Goal: Answer question/provide support

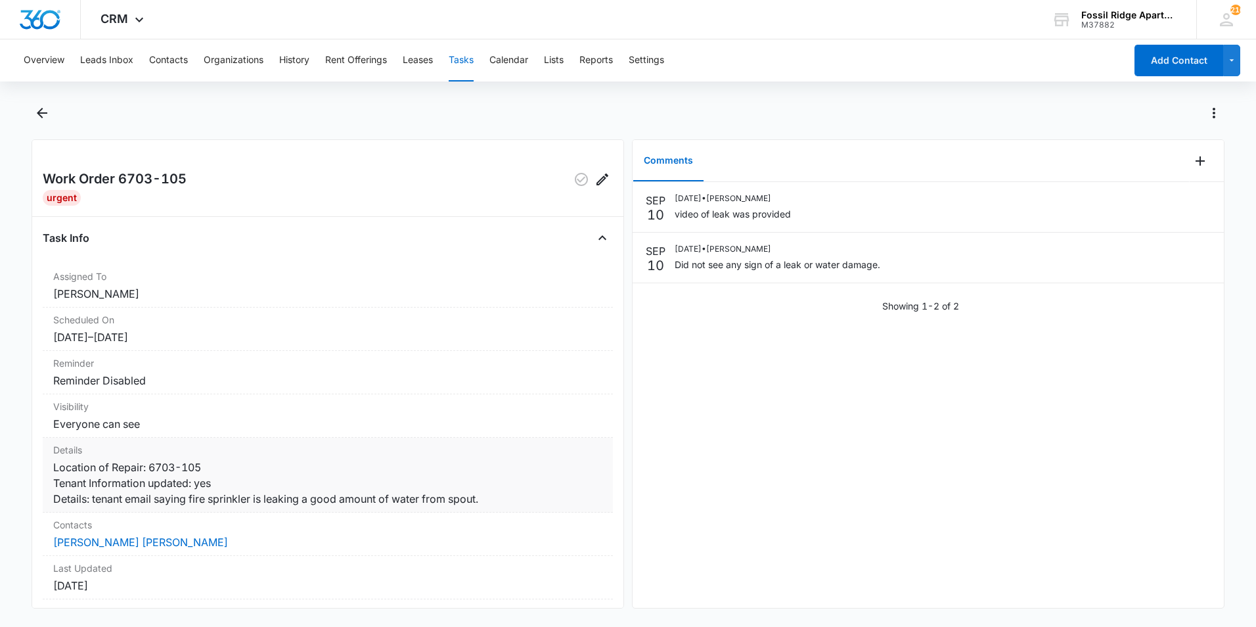
drag, startPoint x: 0, startPoint y: 0, endPoint x: 294, endPoint y: 439, distance: 528.4
click at [294, 439] on div "Details Location of Repair: 6703-105 Tenant Information updated: yes Details: t…" at bounding box center [328, 474] width 570 height 75
click at [44, 114] on icon "Back" at bounding box center [42, 113] width 11 height 11
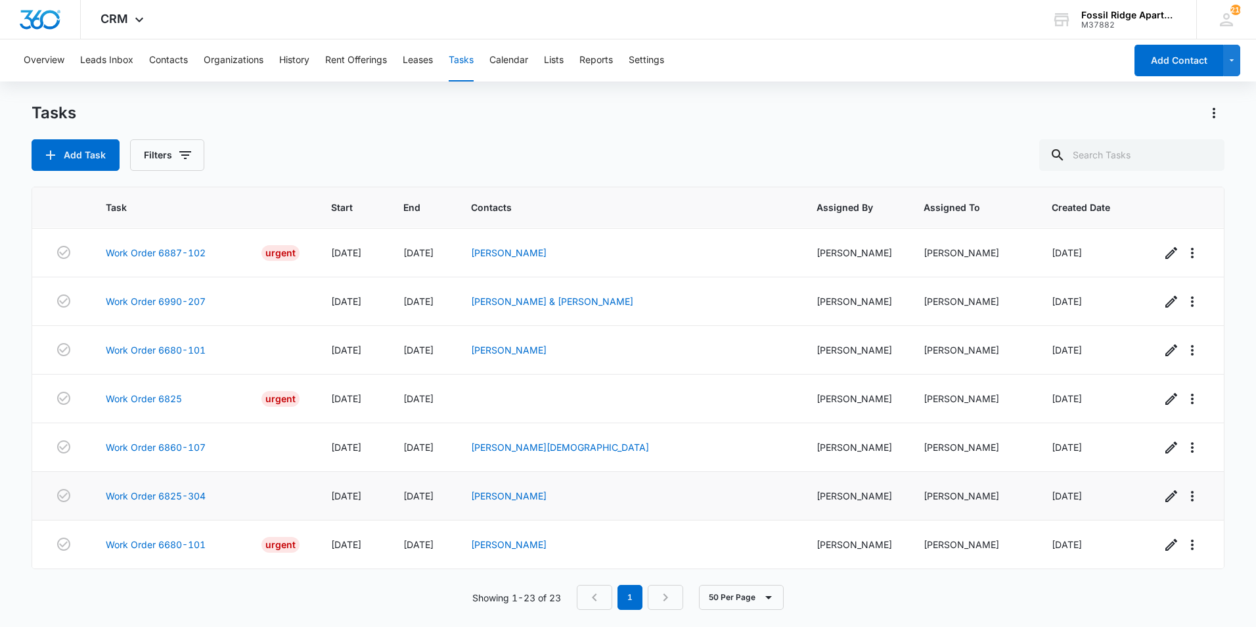
scroll to position [783, 0]
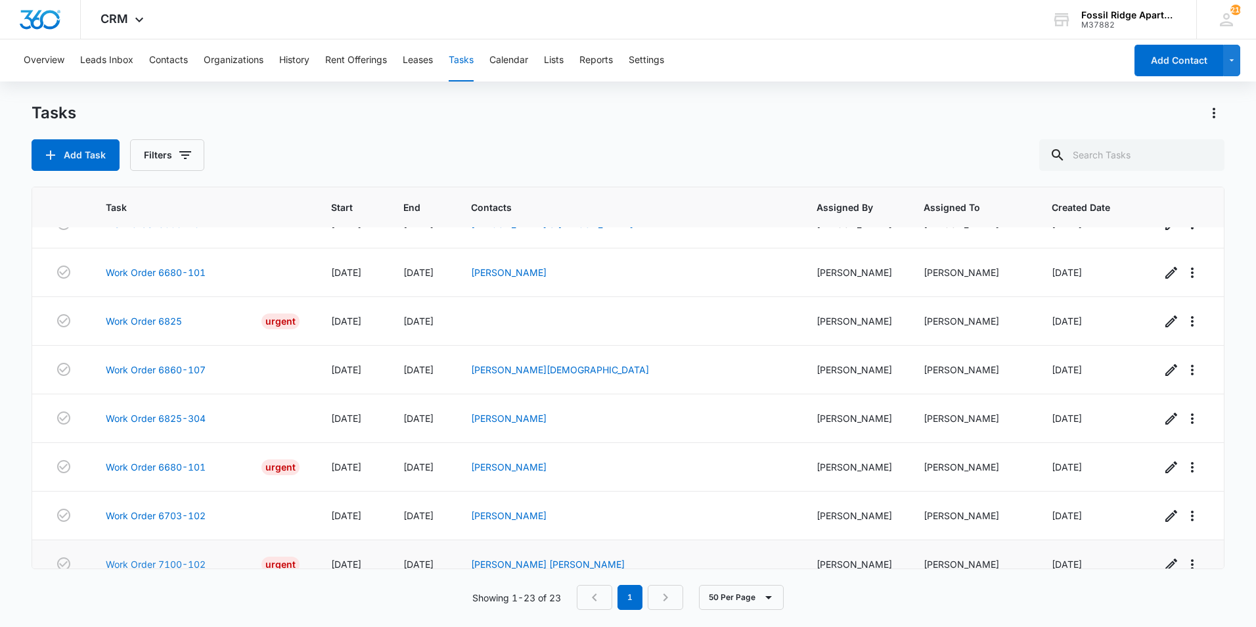
click at [183, 557] on link "Work Order 7100-102" at bounding box center [156, 564] width 100 height 14
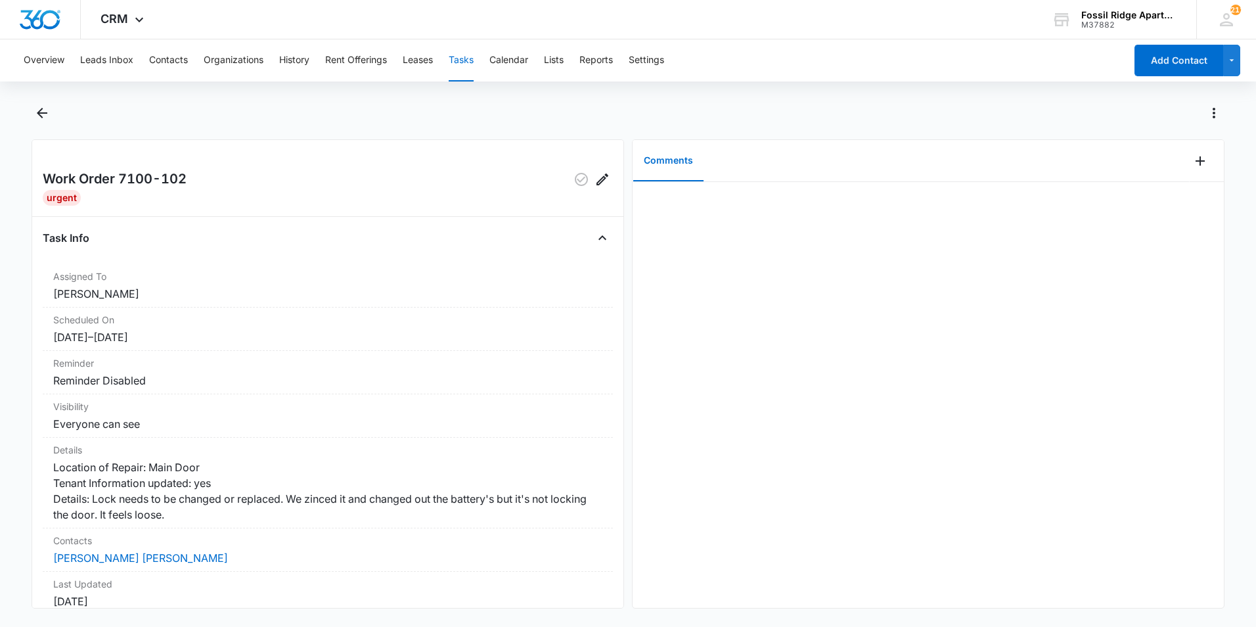
click at [851, 178] on div "Comments" at bounding box center [911, 161] width 557 height 42
click at [1193, 164] on icon "Add Comment" at bounding box center [1200, 161] width 16 height 16
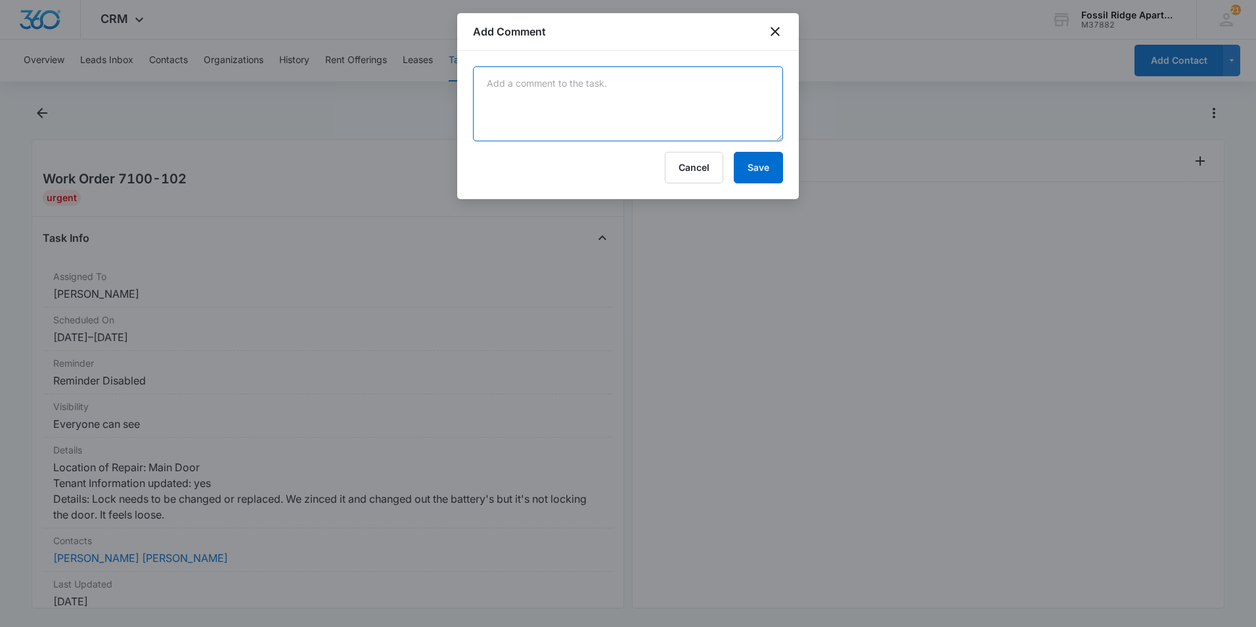
click at [675, 135] on textarea at bounding box center [628, 103] width 310 height 75
click at [518, 98] on textarea "Replaced electronic entry lock with a deadbolt key lock. Will replace electroni…" at bounding box center [628, 103] width 310 height 75
click at [634, 96] on textarea "Replaced electronic entry lock with a deadbolt key lock. Will install electroni…" at bounding box center [628, 103] width 310 height 75
drag, startPoint x: 577, startPoint y: 97, endPoint x: 587, endPoint y: 96, distance: 10.5
click at [580, 96] on textarea "Replaced electronic entry lock with a deadbolt key lock. Will install electroni…" at bounding box center [628, 103] width 310 height 75
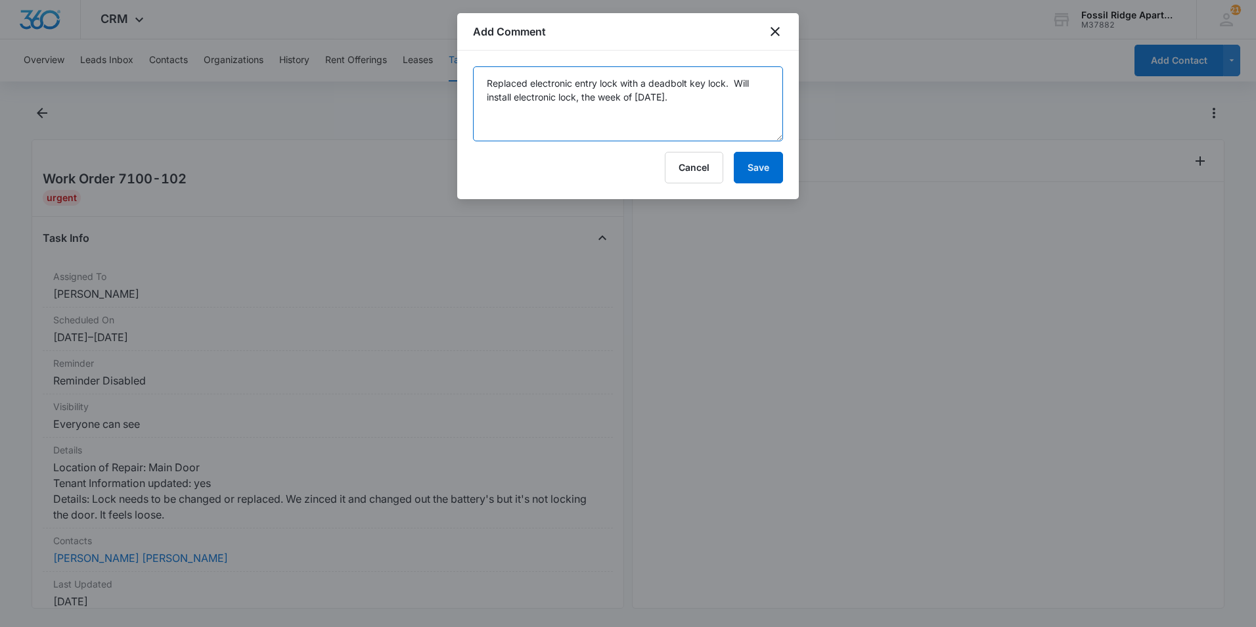
click at [733, 105] on textarea "Replaced electronic entry lock with a deadbolt key lock. Will install electroni…" at bounding box center [628, 103] width 310 height 75
type textarea "Replaced electronic entry lock with a deadbolt key lock. Will install electroni…"
click at [770, 164] on button "Save" at bounding box center [758, 168] width 49 height 32
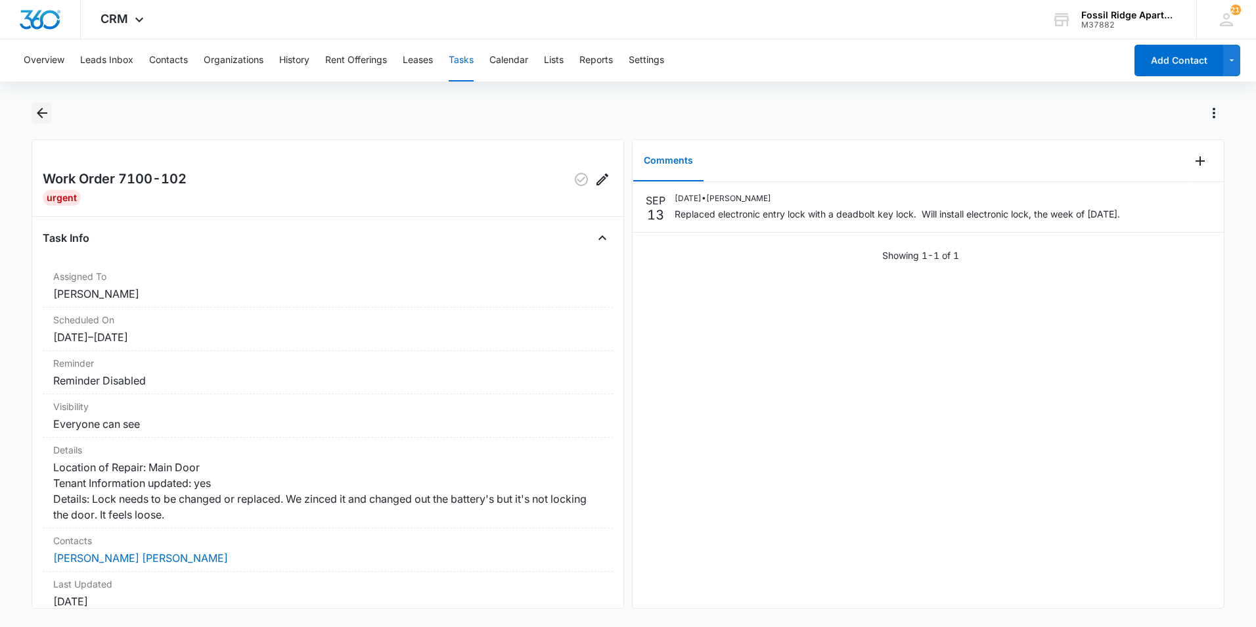
click at [39, 109] on icon "Back" at bounding box center [42, 113] width 16 height 16
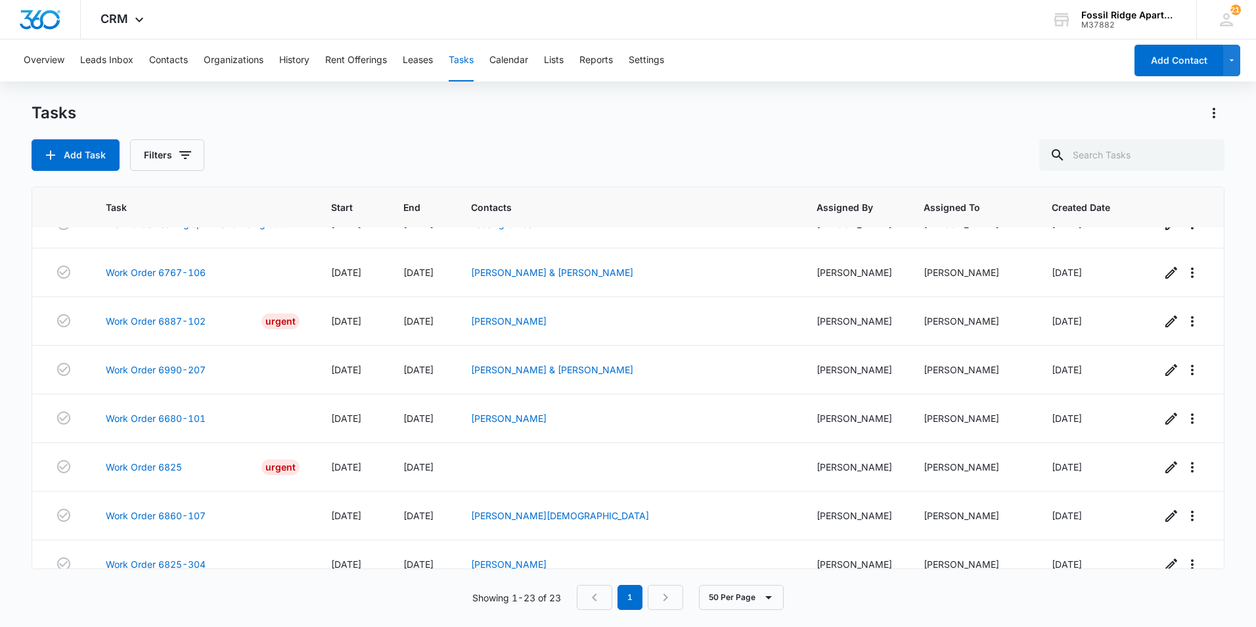
scroll to position [783, 0]
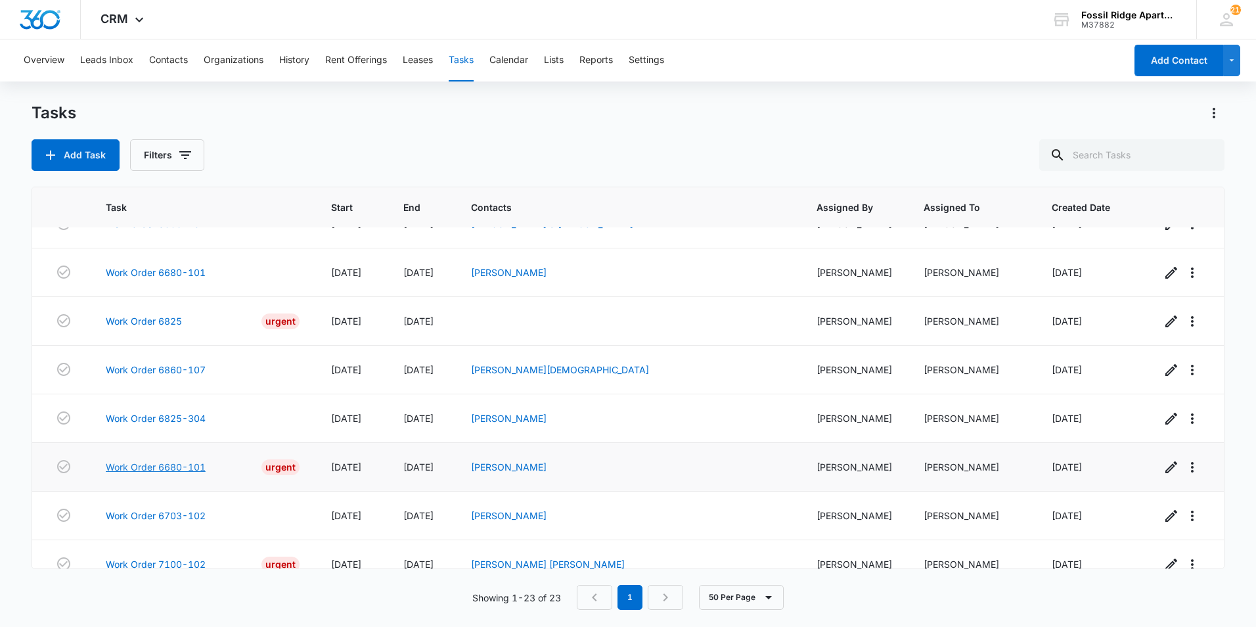
click at [185, 460] on link "Work Order 6680-101" at bounding box center [156, 467] width 100 height 14
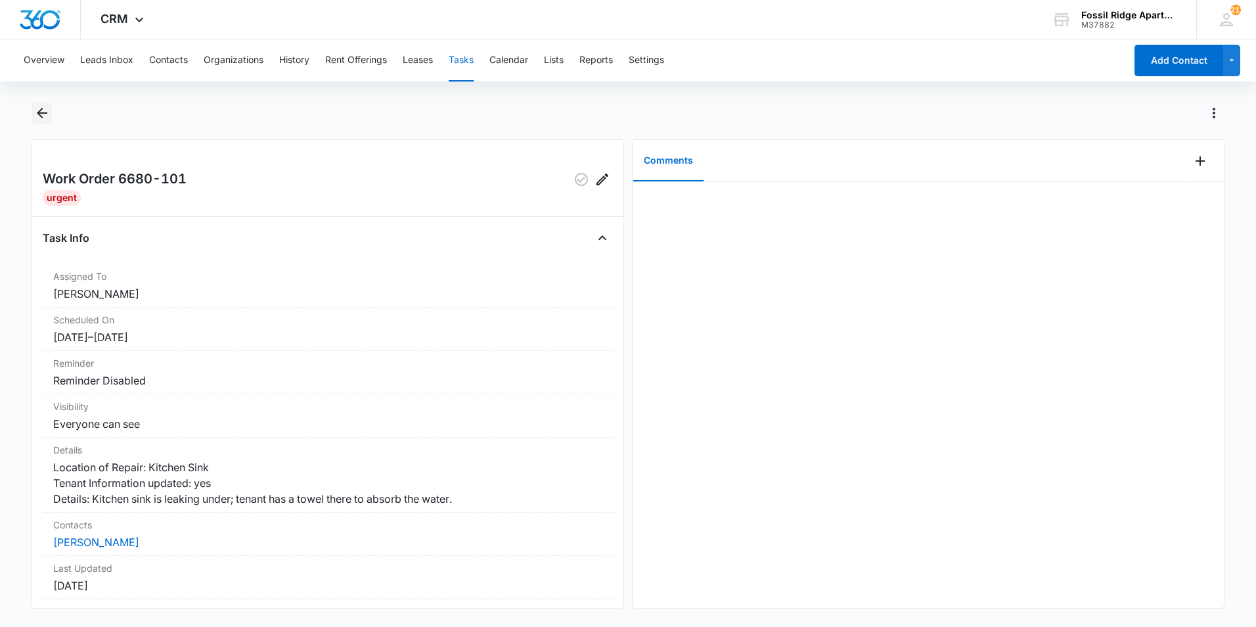
click at [41, 115] on icon "Back" at bounding box center [42, 113] width 16 height 16
